Goal: Information Seeking & Learning: Check status

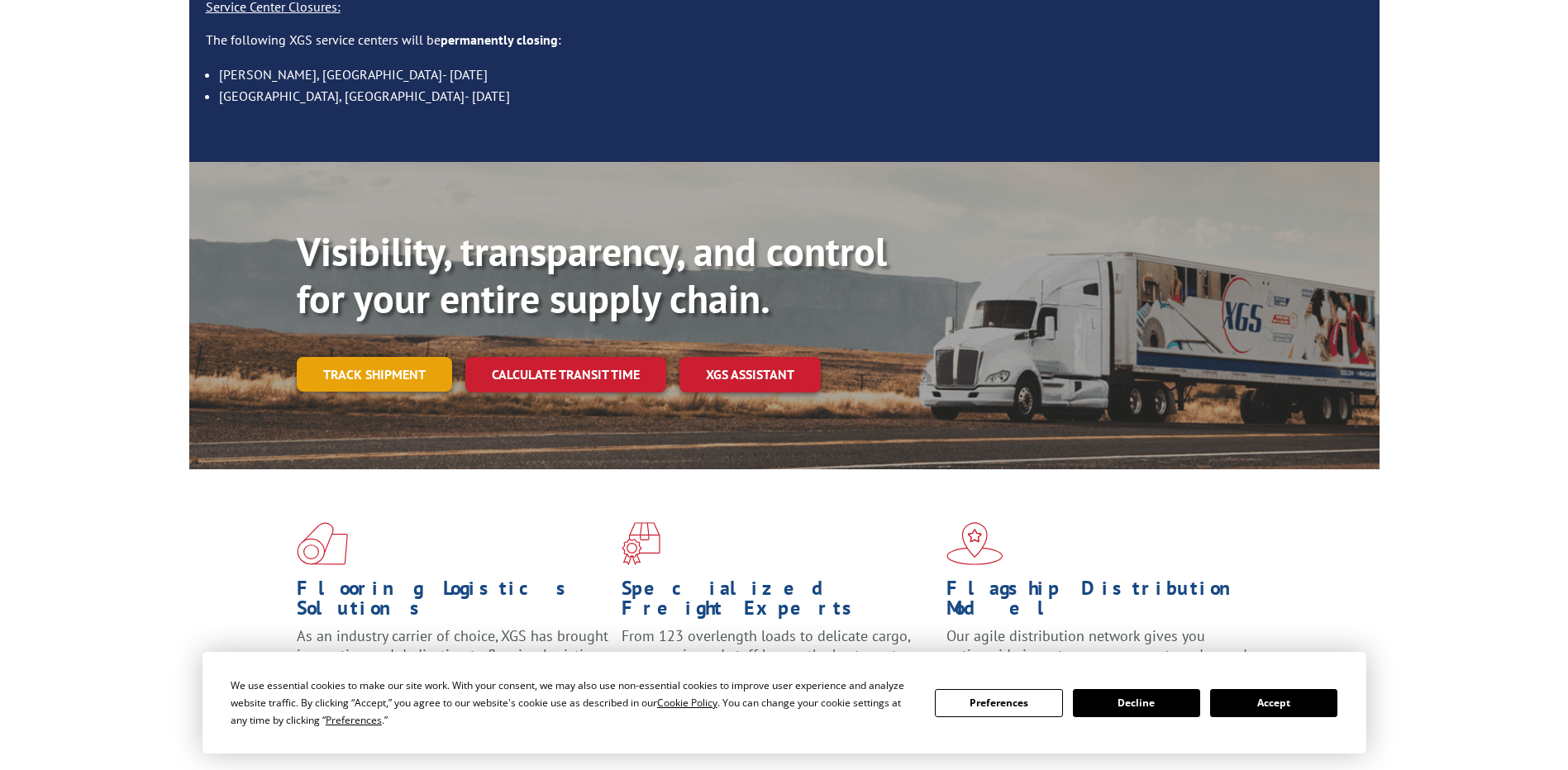
scroll to position [248, 0]
click at [389, 357] on link "Track shipment" at bounding box center [375, 374] width 156 height 35
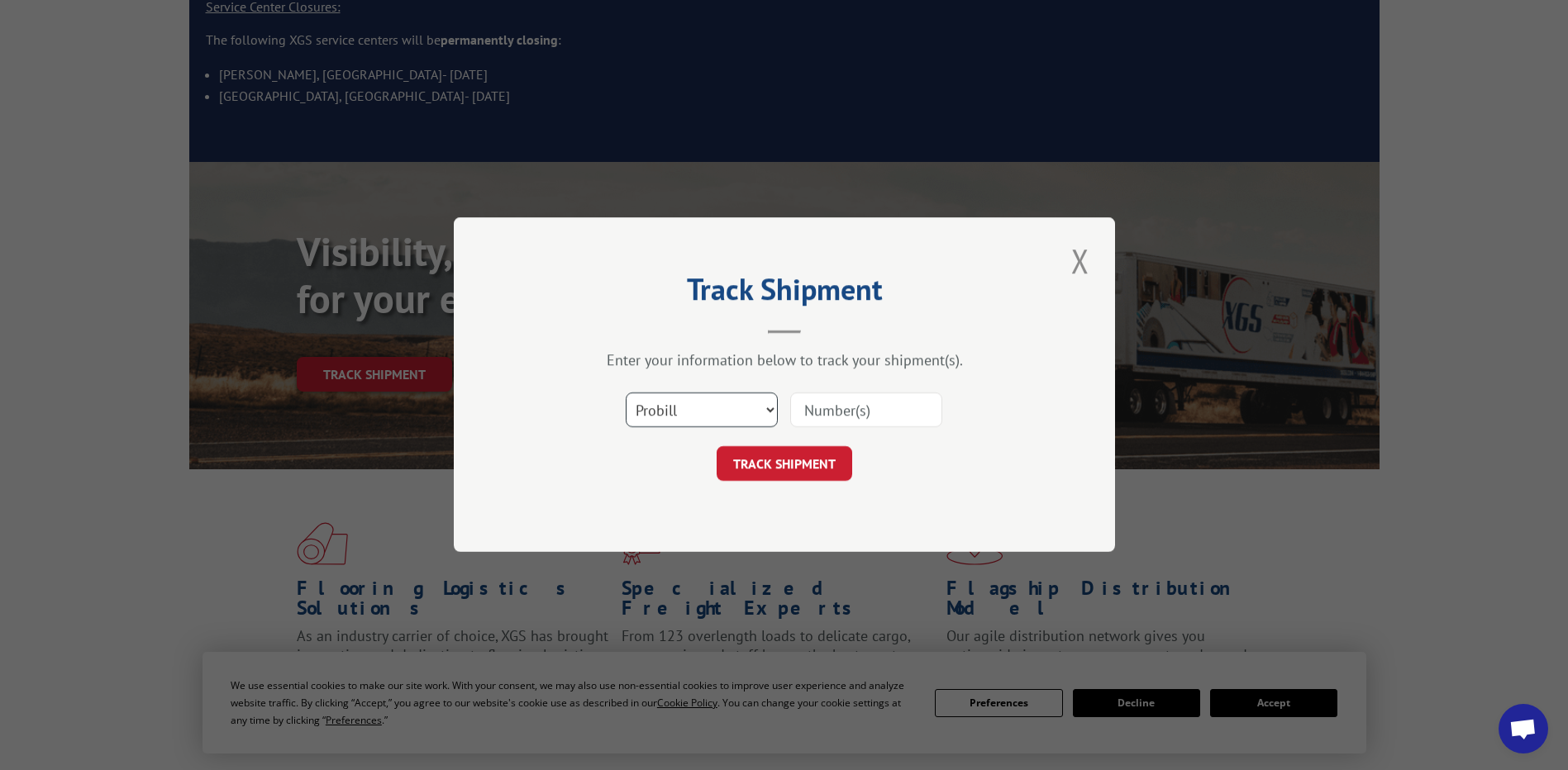
click at [773, 409] on select "Select category... Probill BOL PO" at bounding box center [702, 410] width 152 height 35
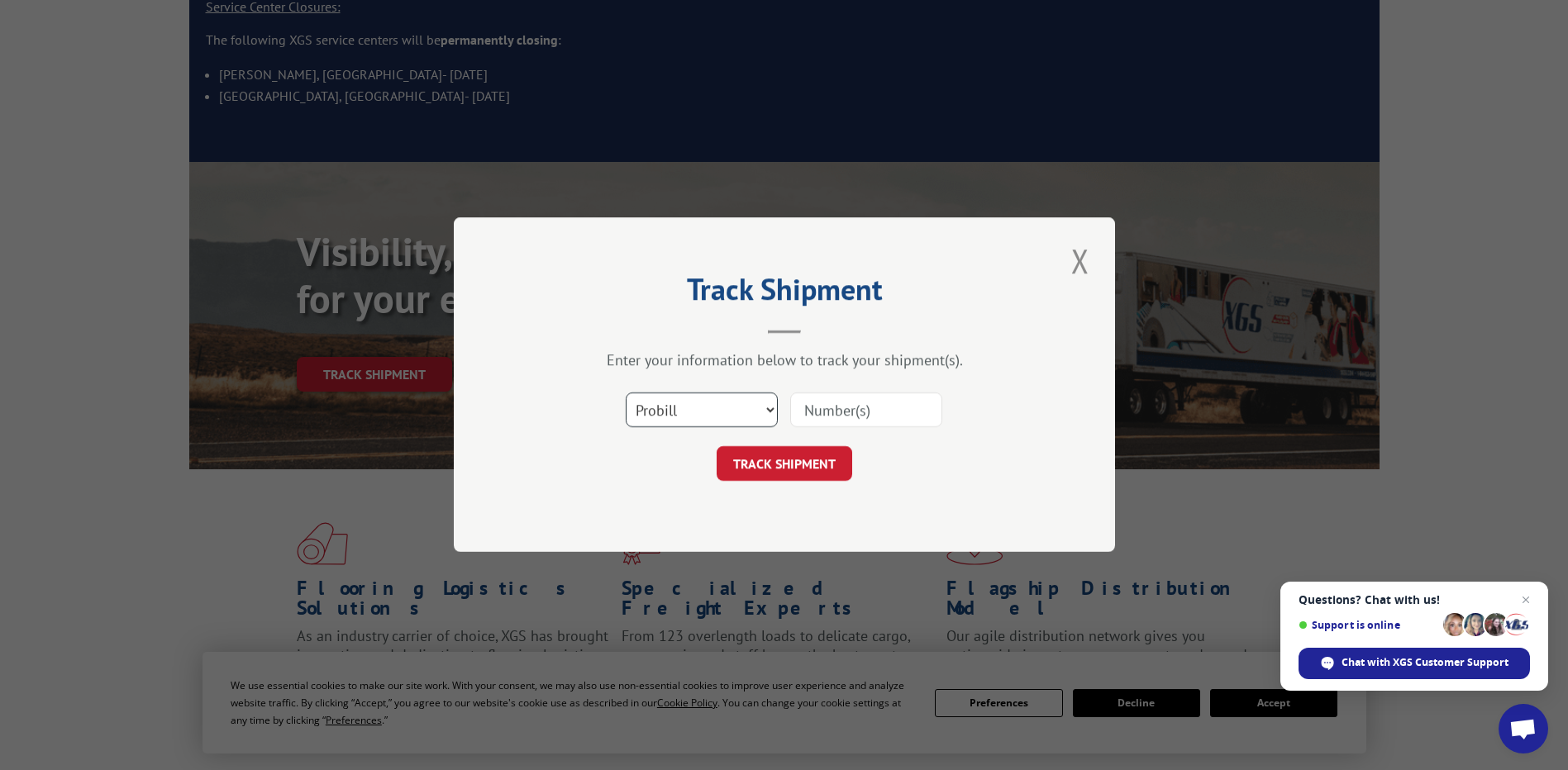
select select "po"
click at [626, 393] on select "Select category... Probill BOL PO" at bounding box center [702, 410] width 152 height 35
click at [863, 404] on input at bounding box center [867, 410] width 152 height 35
type input "30658"
click at [792, 469] on button "TRACK SHIPMENT" at bounding box center [784, 464] width 135 height 35
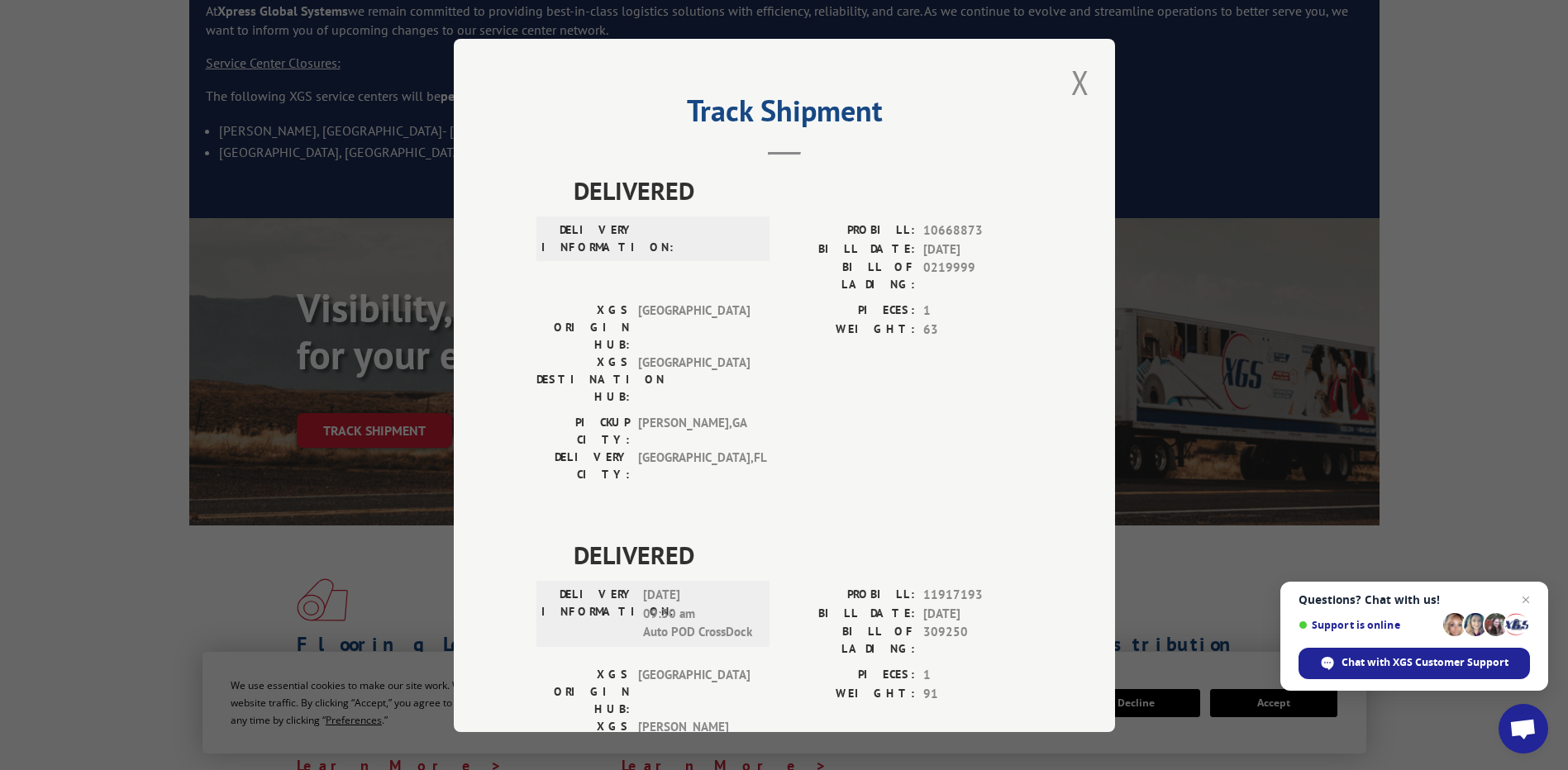
scroll to position [165, 0]
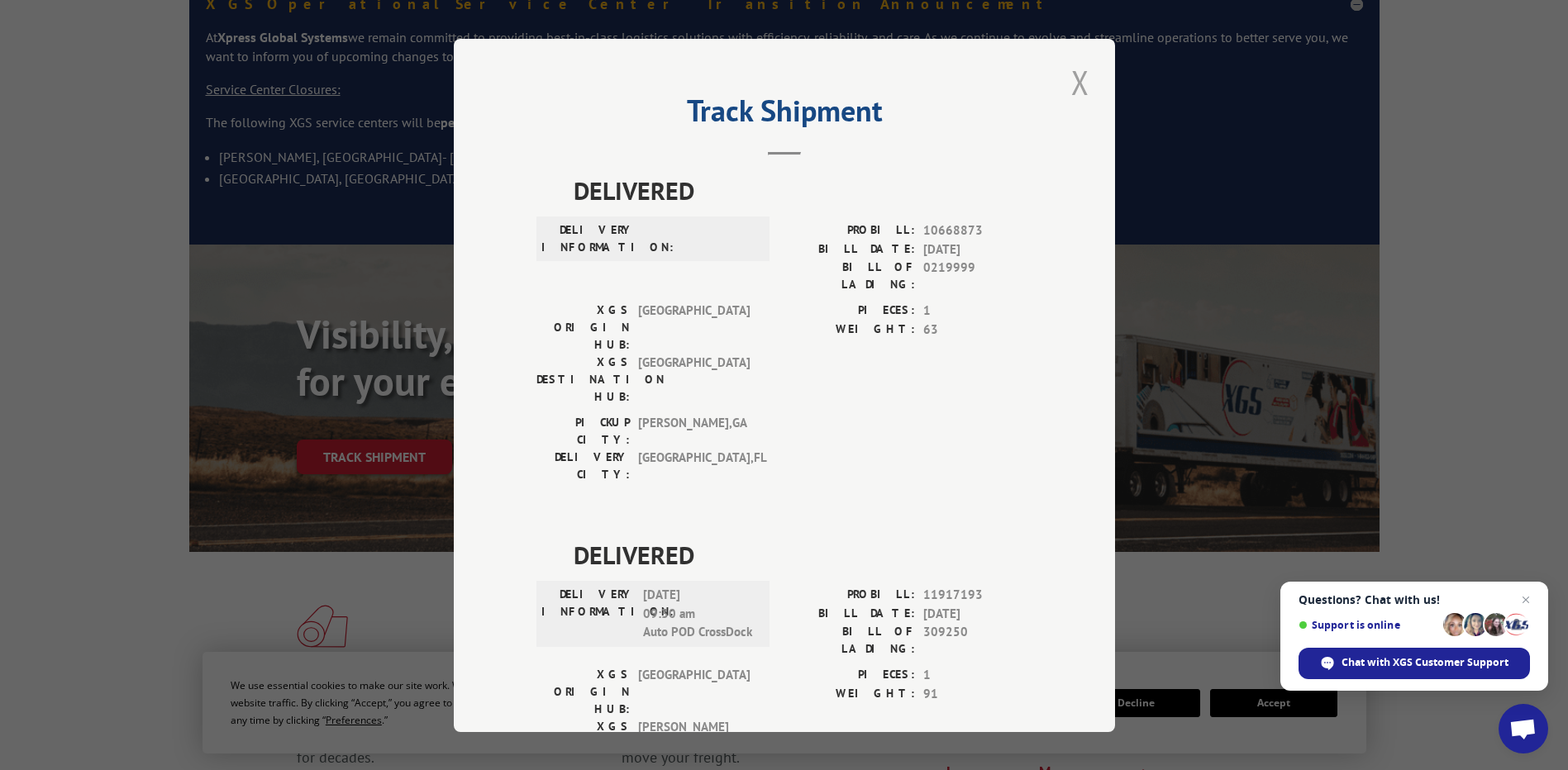
click at [1077, 75] on button "Close modal" at bounding box center [1080, 82] width 28 height 46
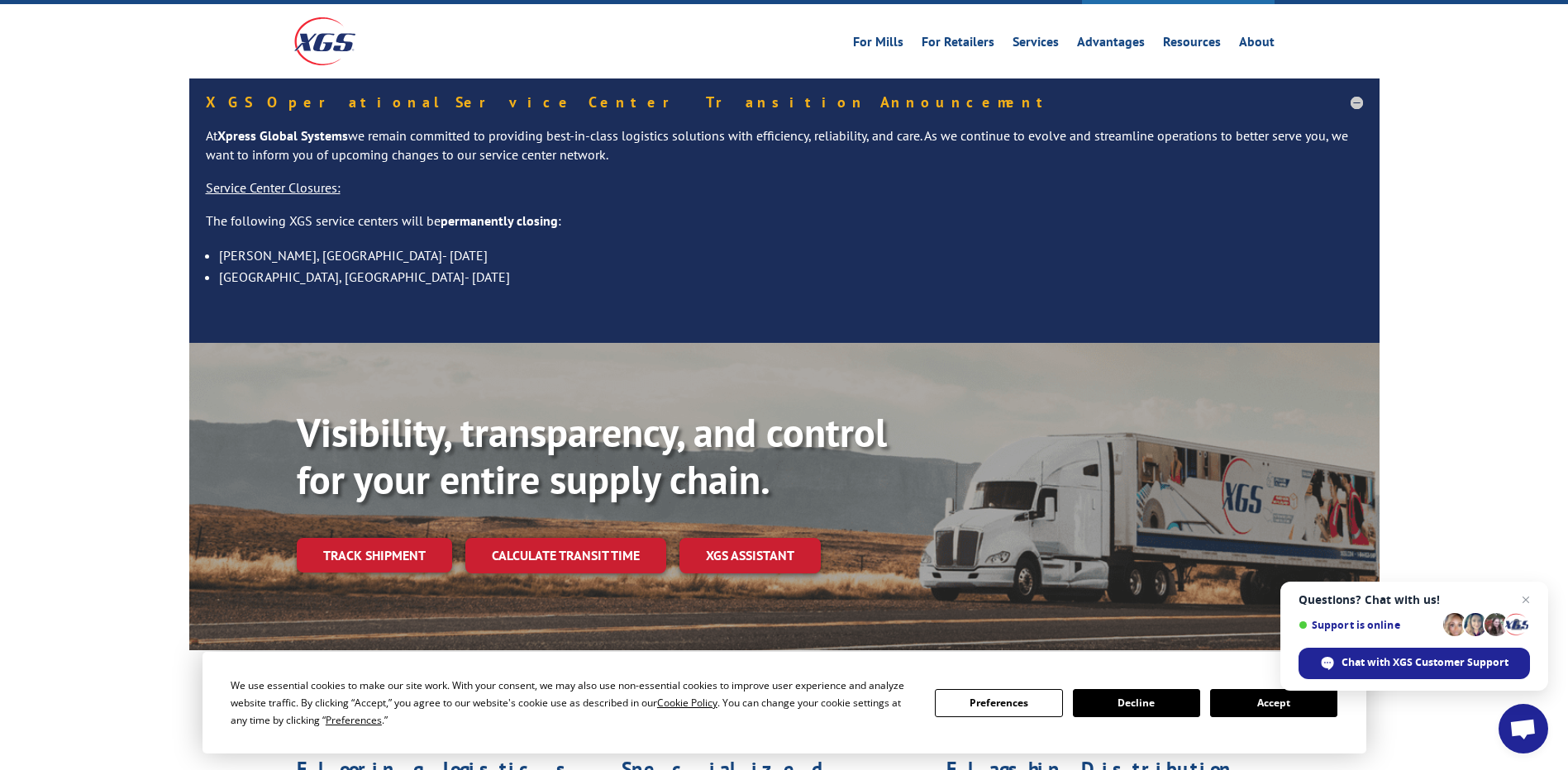
scroll to position [0, 0]
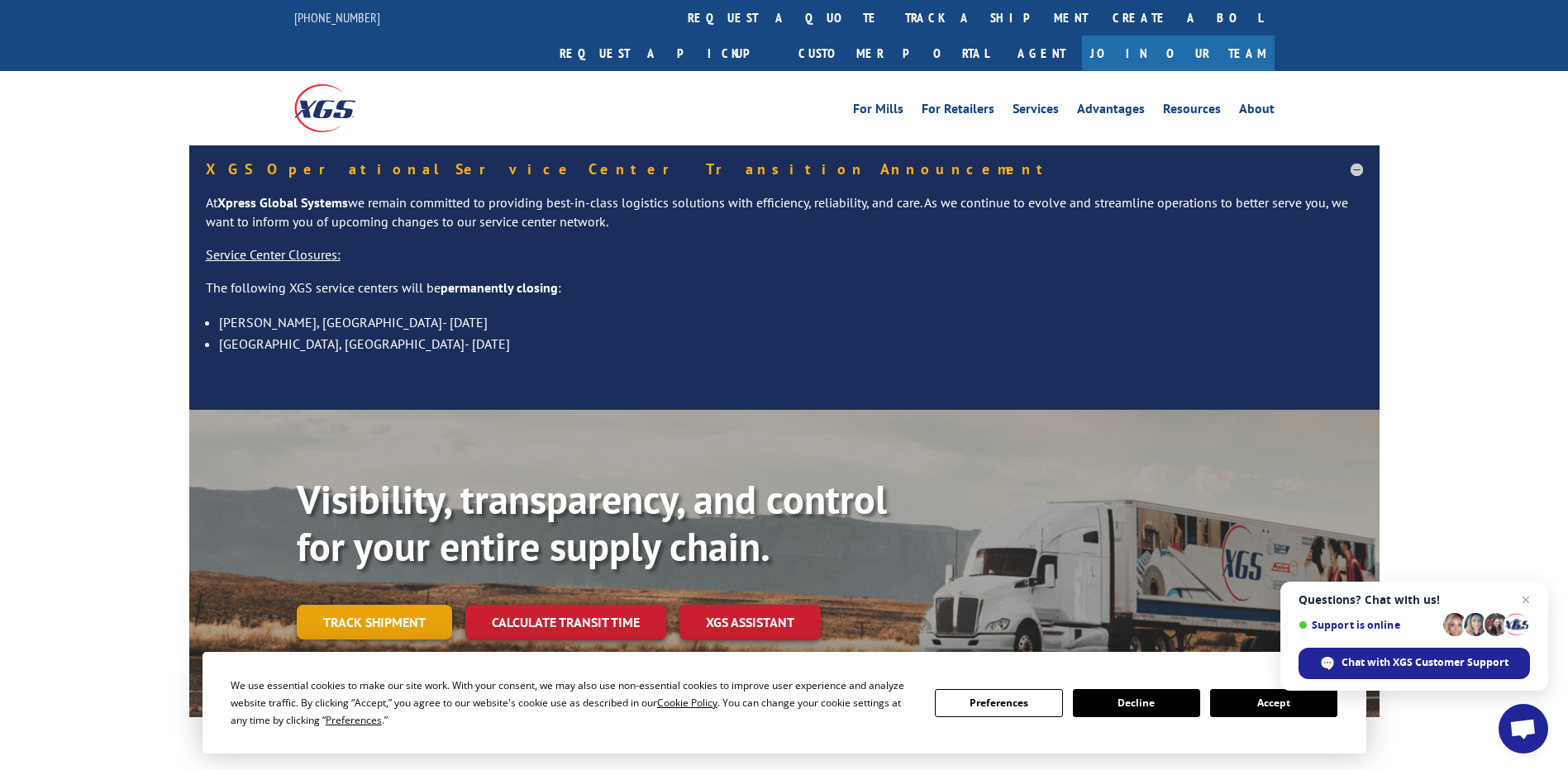
click at [395, 605] on link "Track shipment" at bounding box center [375, 622] width 156 height 35
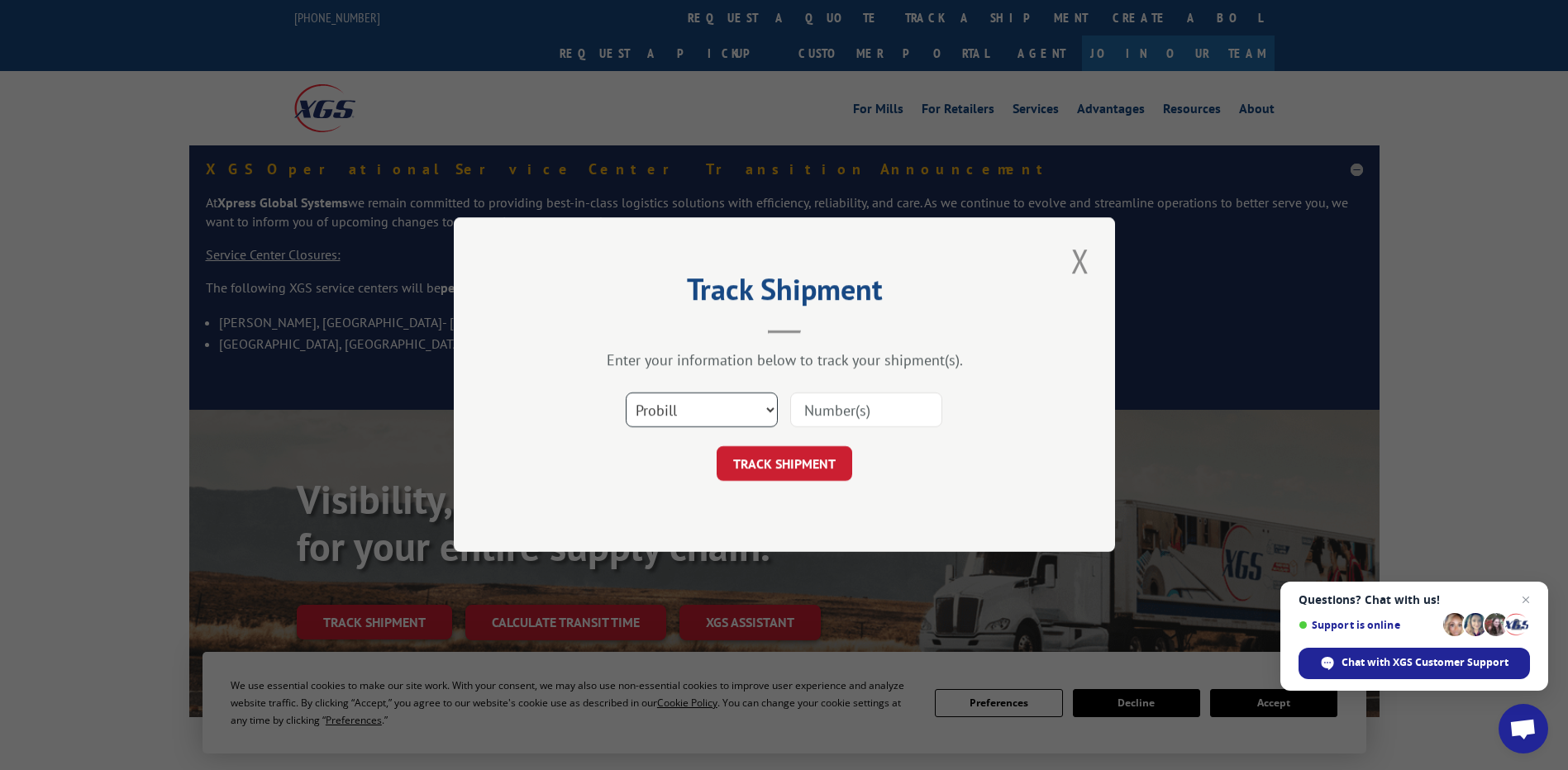
click at [768, 405] on select "Select category... Probill BOL PO" at bounding box center [702, 410] width 152 height 35
select select "po"
click at [626, 393] on select "Select category... Probill BOL PO" at bounding box center [702, 410] width 152 height 35
click at [903, 412] on input at bounding box center [867, 410] width 152 height 35
type input "30658"
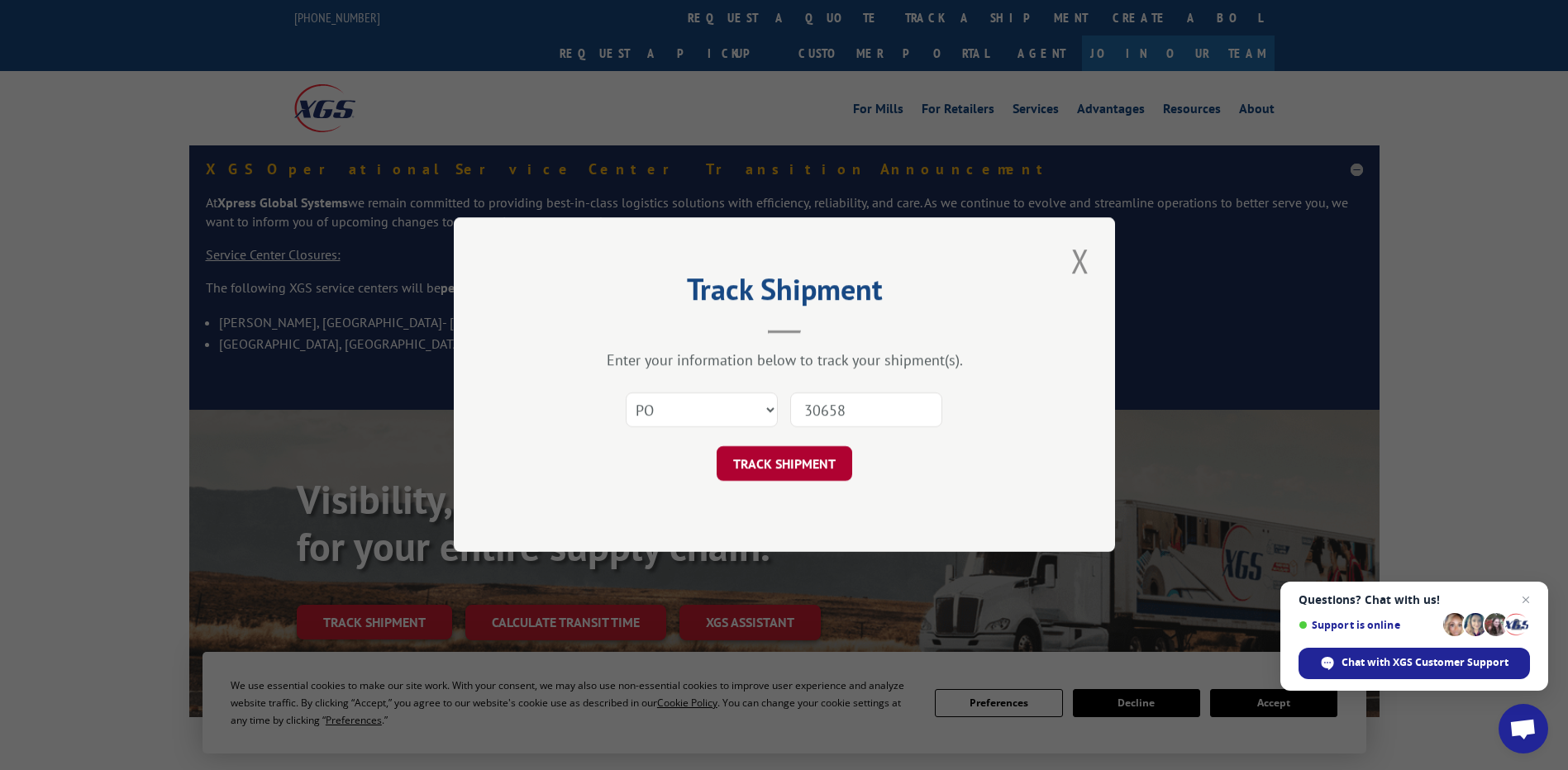
click at [802, 466] on button "TRACK SHIPMENT" at bounding box center [784, 464] width 135 height 35
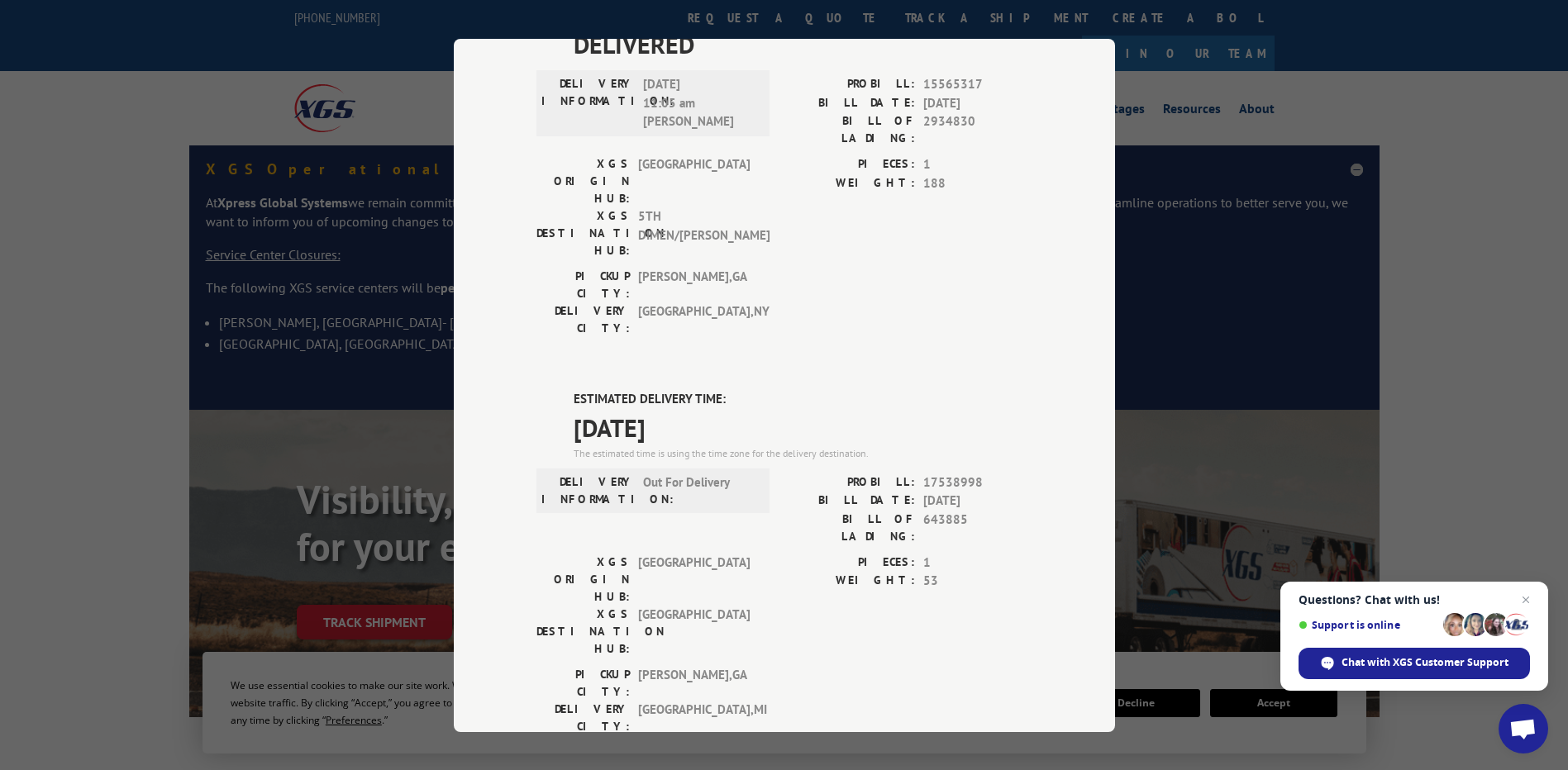
scroll to position [899, 0]
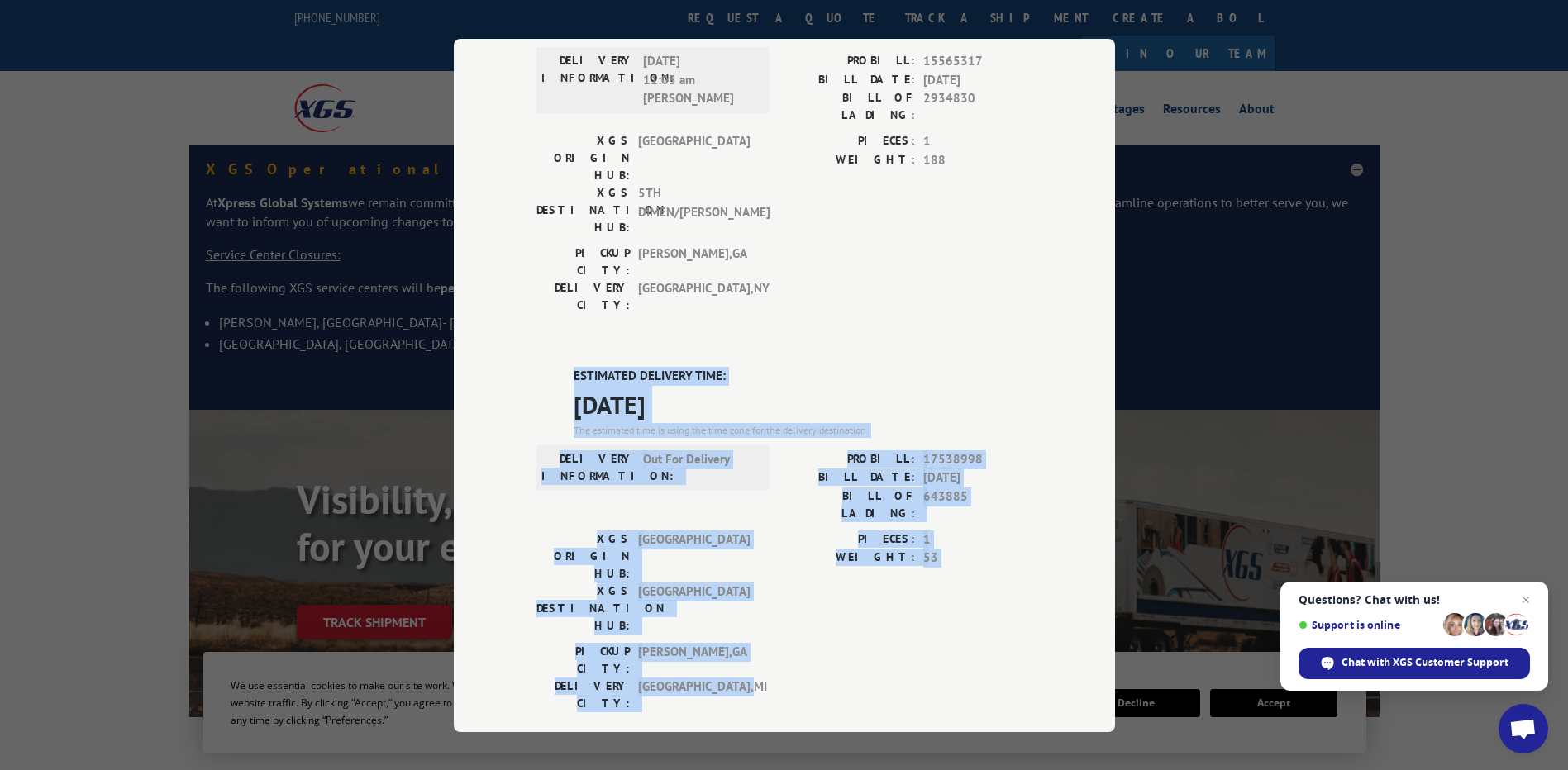
drag, startPoint x: 516, startPoint y: 110, endPoint x: 944, endPoint y: 338, distance: 484.9
click at [944, 338] on div "Track Shipment DELIVERED DELIVERY INFORMATION: PROBILL: 10668873 BILL DATE: [DA…" at bounding box center [784, 386] width 662 height 694
drag, startPoint x: 944, startPoint y: 338, endPoint x: 810, endPoint y: 295, distance: 140.7
